Goal: Entertainment & Leisure: Consume media (video, audio)

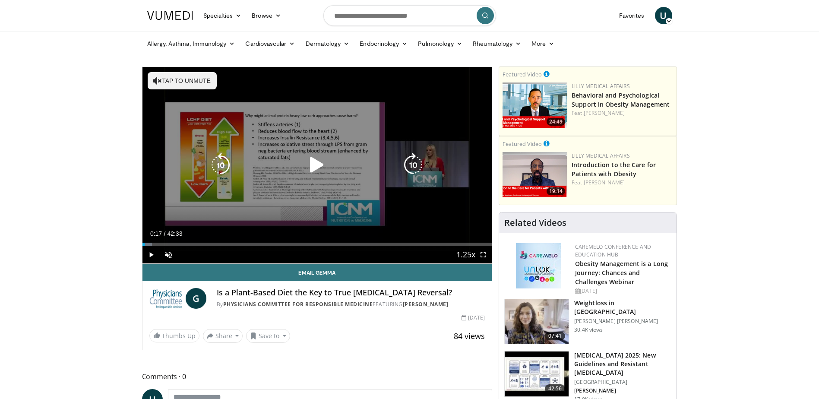
click at [322, 163] on icon "Video Player" at bounding box center [317, 165] width 24 height 24
drag, startPoint x: 424, startPoint y: 157, endPoint x: 423, endPoint y: 171, distance: 13.5
click at [424, 159] on icon "Video Player" at bounding box center [413, 165] width 24 height 24
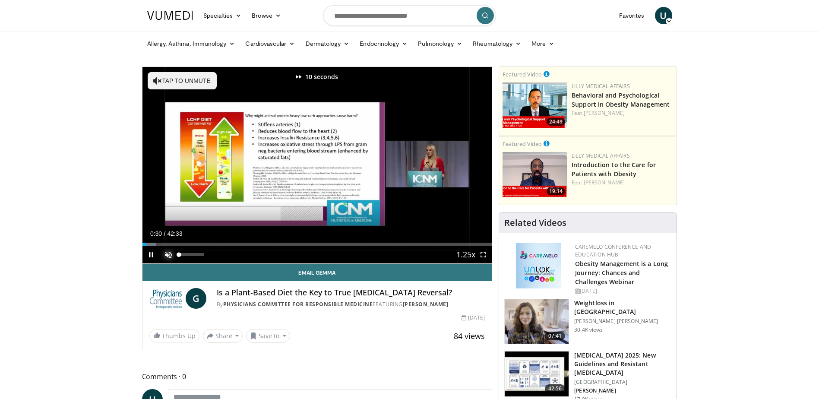
click at [167, 253] on span "Video Player" at bounding box center [168, 254] width 17 height 17
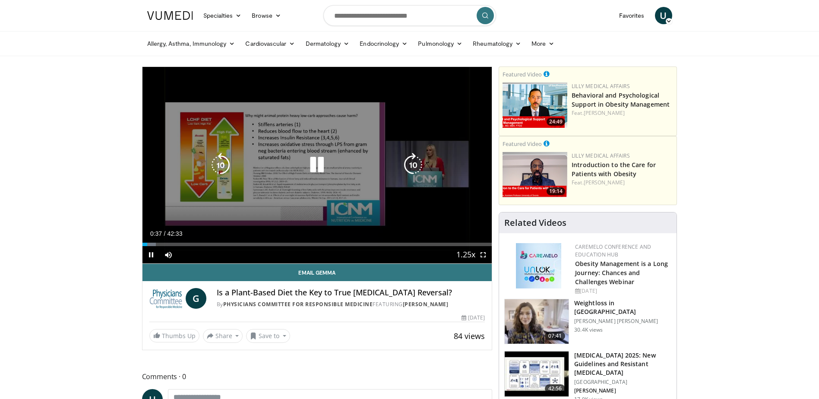
click at [410, 167] on icon "Video Player" at bounding box center [413, 165] width 24 height 24
click at [414, 162] on icon "Video Player" at bounding box center [413, 165] width 24 height 24
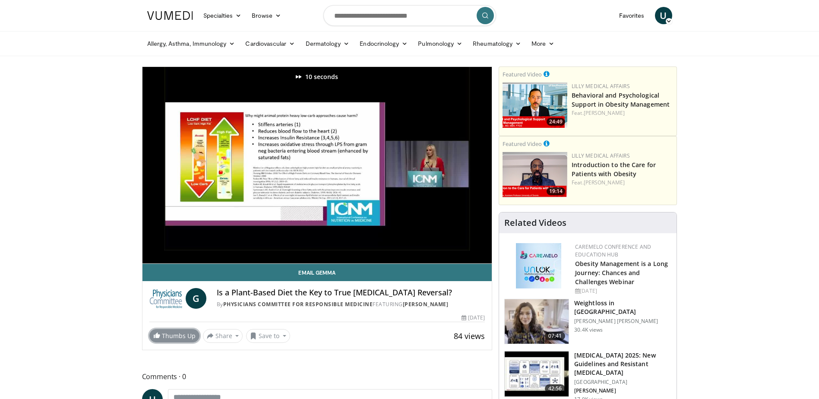
click at [171, 341] on link "Thumbs Up" at bounding box center [174, 335] width 50 height 13
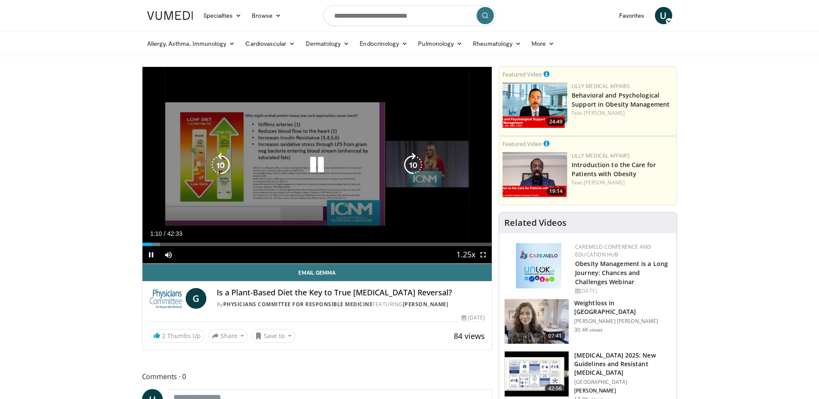
click at [421, 161] on icon "Video Player" at bounding box center [413, 165] width 24 height 24
click at [407, 161] on icon "Video Player" at bounding box center [413, 165] width 24 height 24
click at [319, 167] on icon "Video Player" at bounding box center [317, 165] width 24 height 24
